Goal: Transaction & Acquisition: Purchase product/service

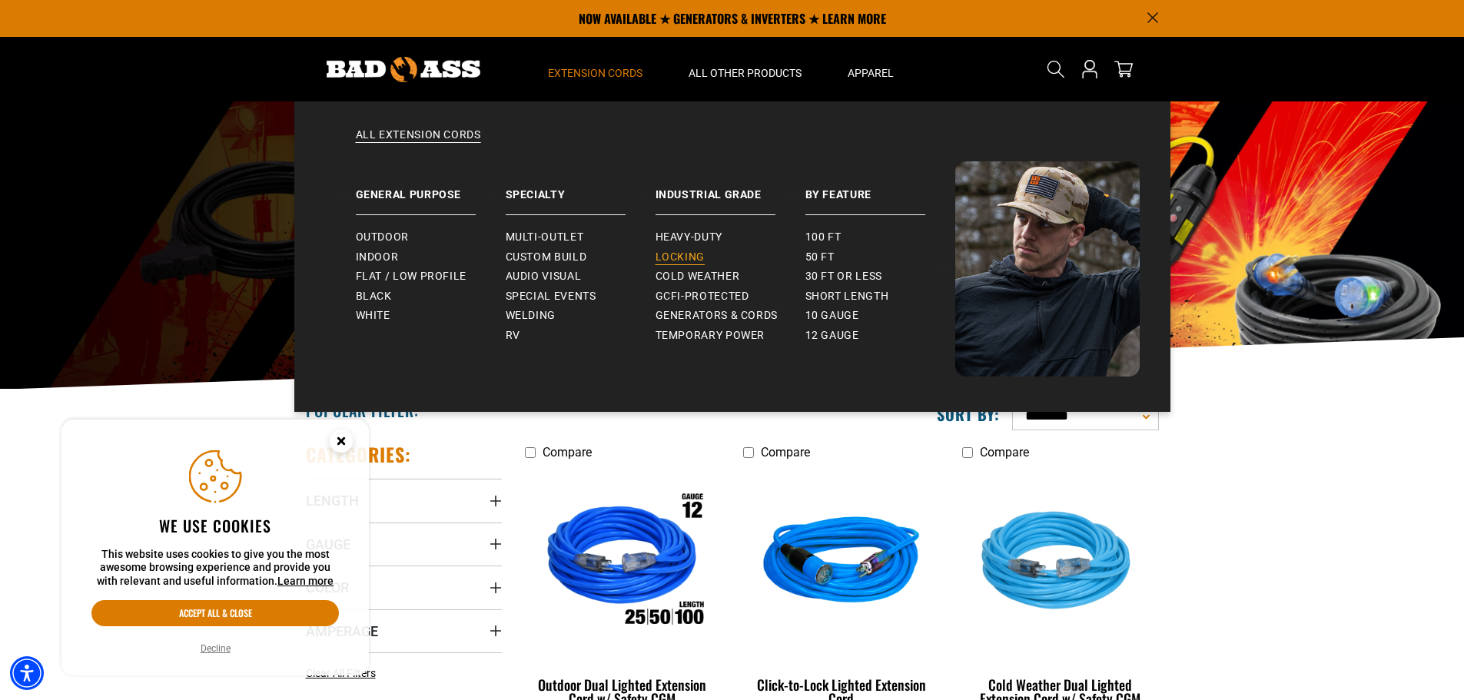
click at [685, 256] on span "Locking" at bounding box center [680, 258] width 49 height 14
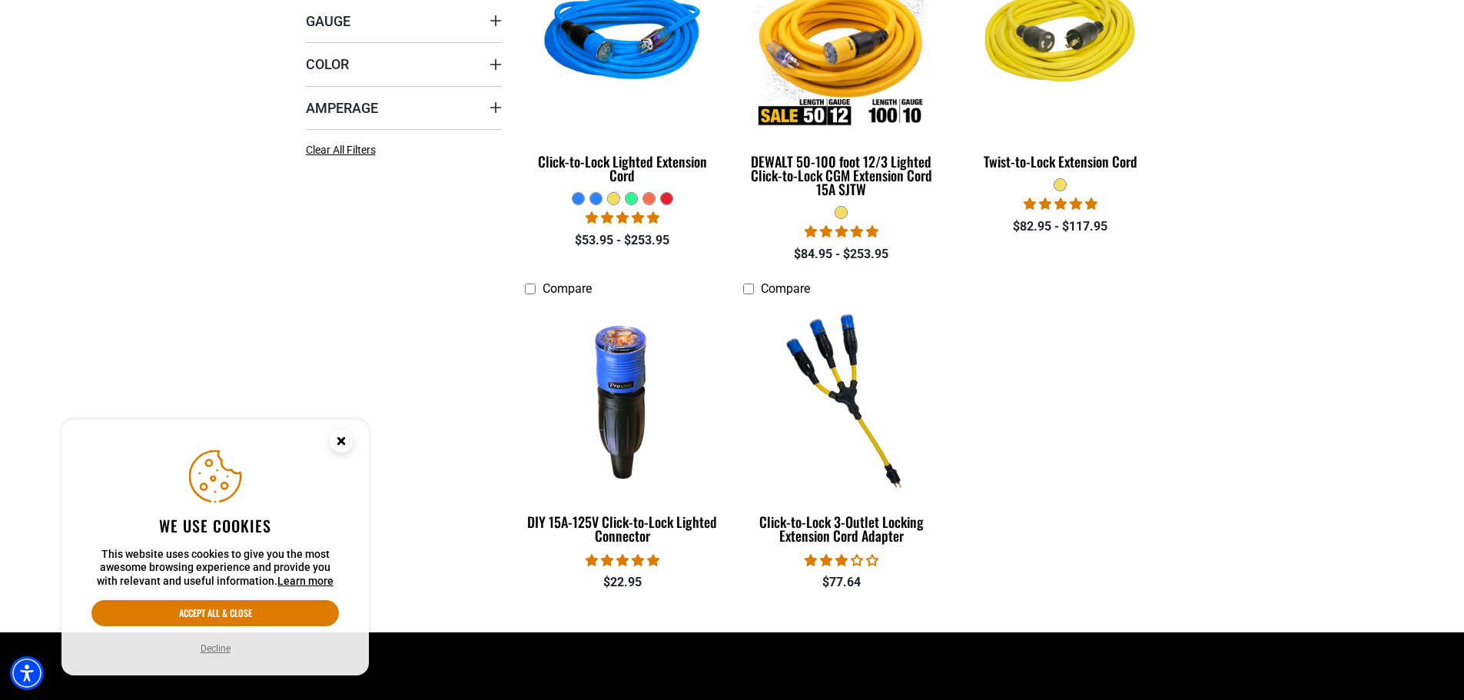
scroll to position [538, 0]
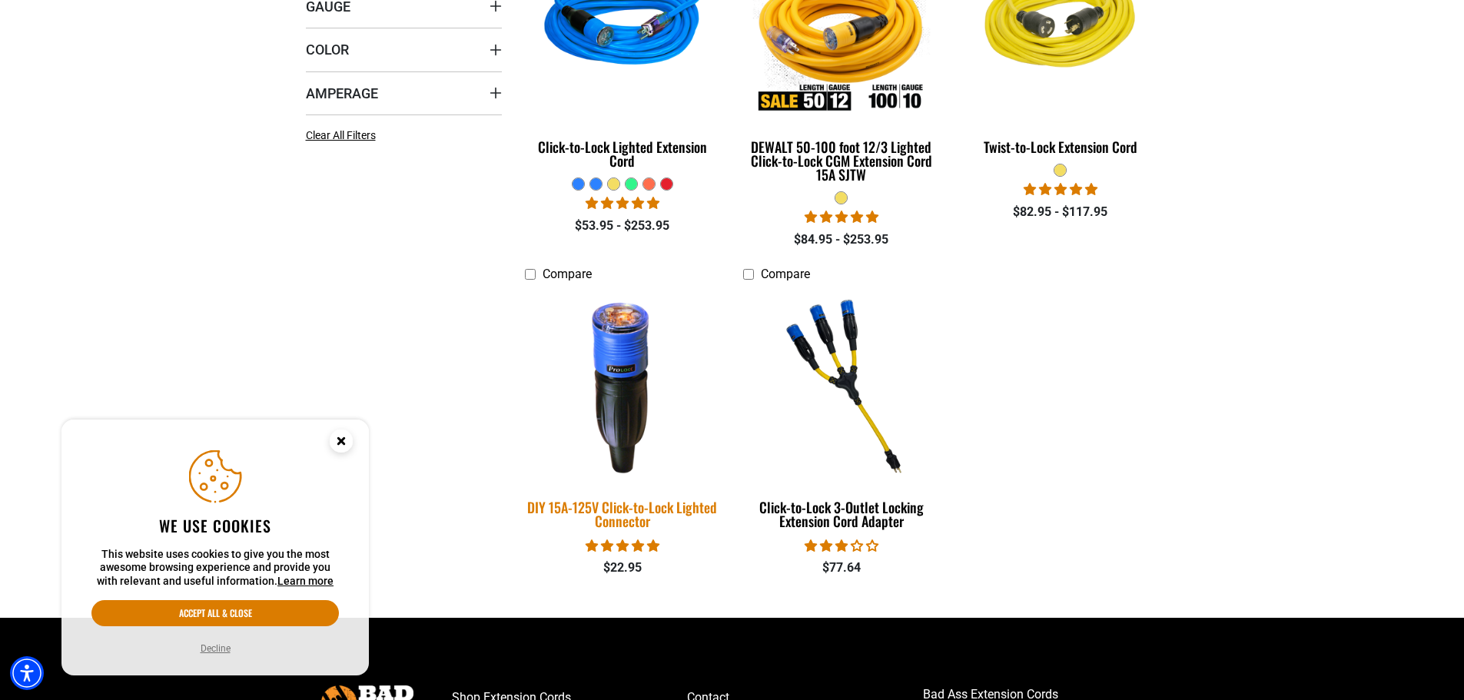
click at [612, 510] on div "DIY 15A-125V Click-to-Lock Lighted Connector" at bounding box center [623, 514] width 196 height 28
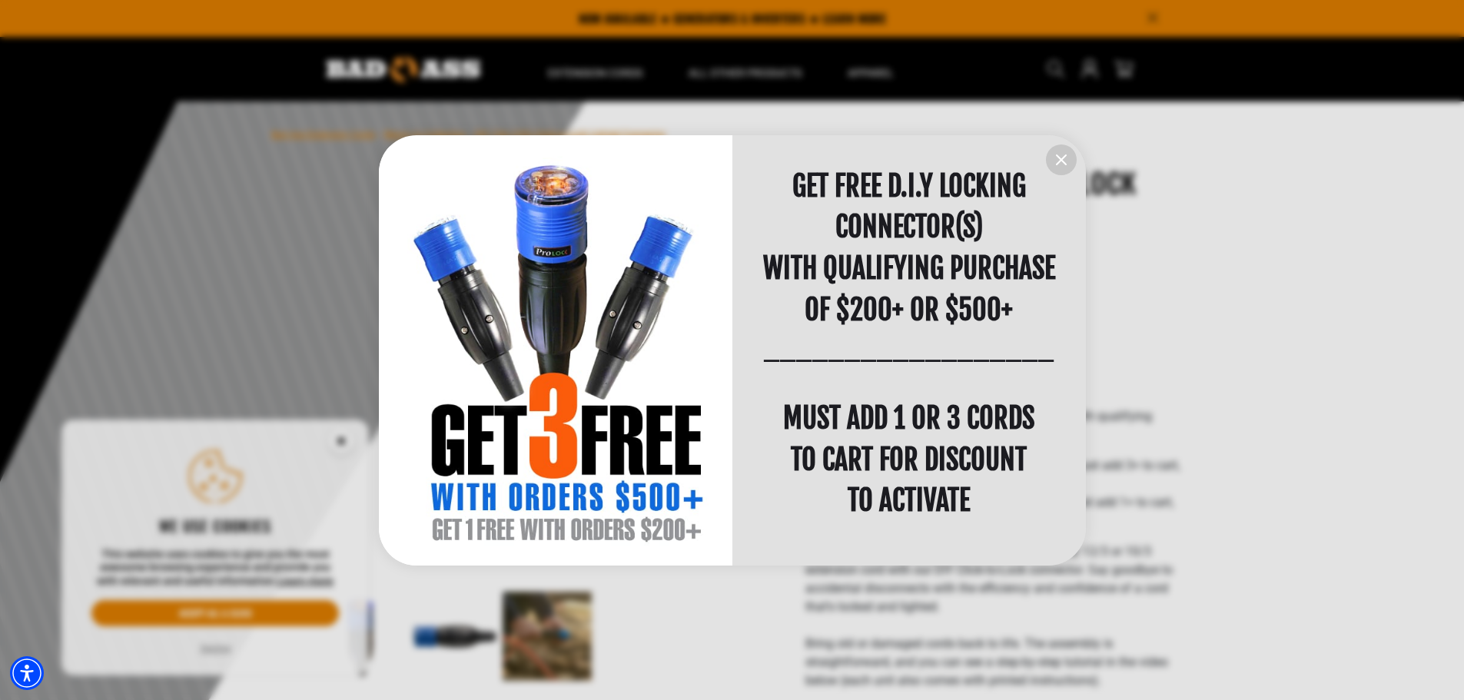
click at [1058, 158] on icon "information" at bounding box center [1061, 160] width 18 height 18
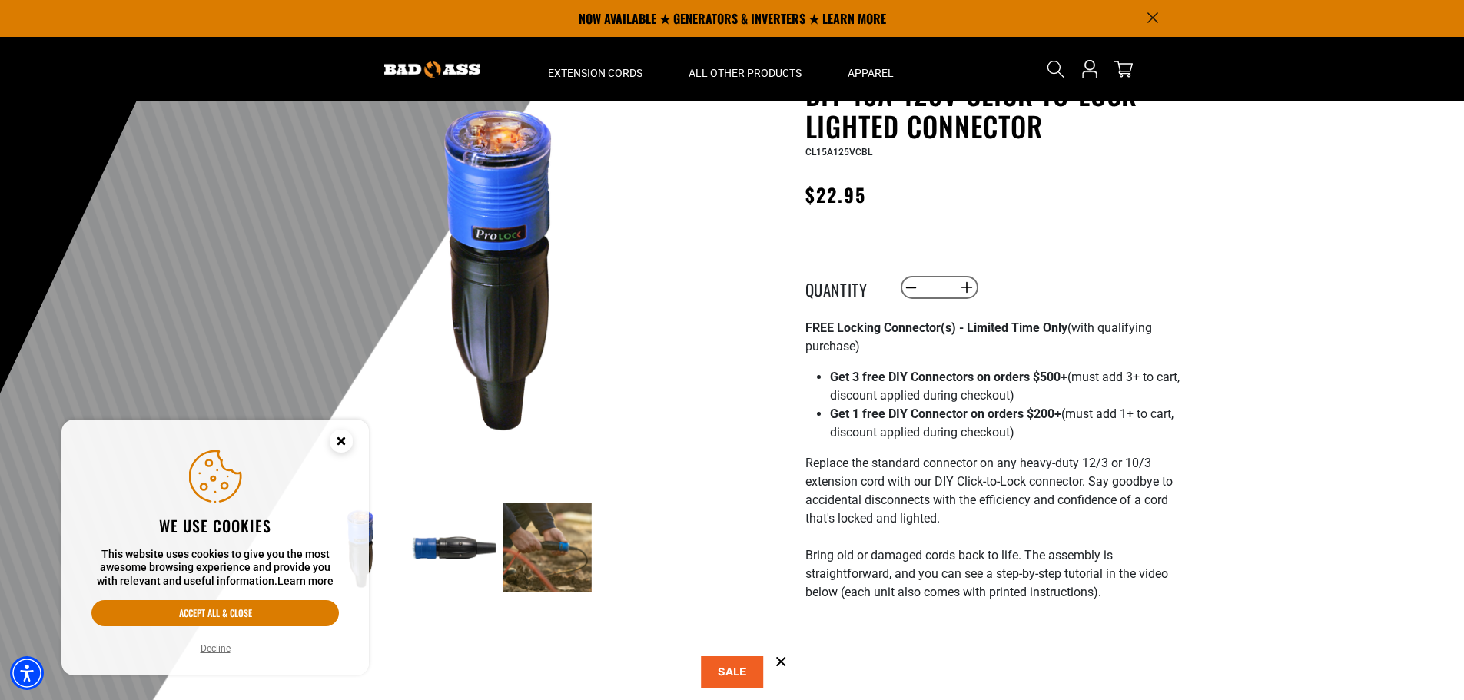
scroll to position [77, 0]
